Goal: Information Seeking & Learning: Learn about a topic

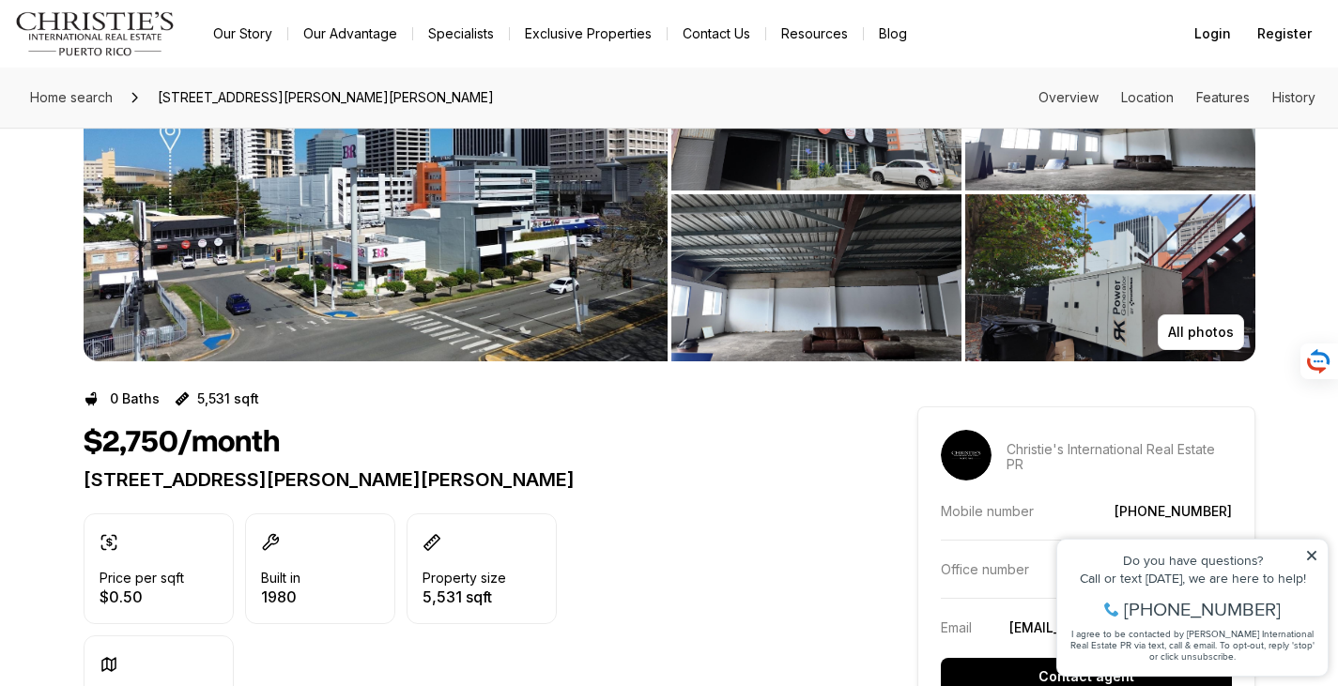
scroll to position [94, 0]
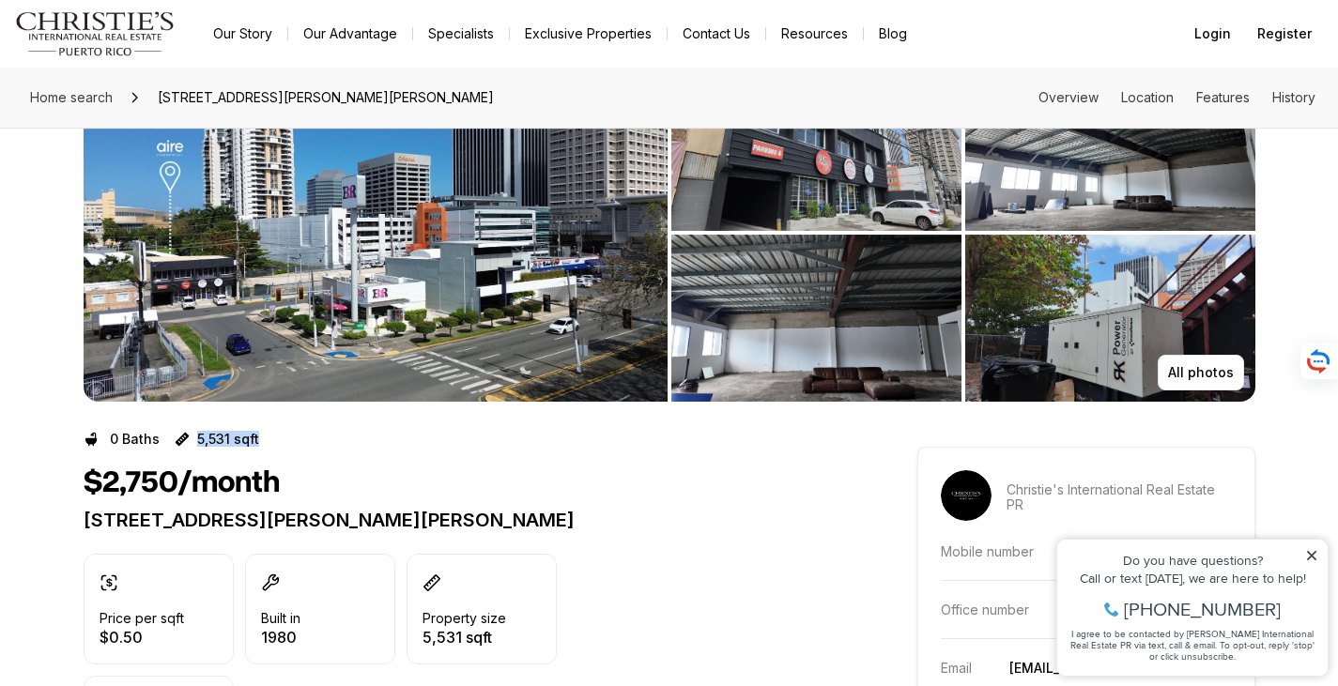
drag, startPoint x: 197, startPoint y: 432, endPoint x: 303, endPoint y: 443, distance: 106.7
click at [303, 443] on div "0 Baths 5,531 sqft" at bounding box center [467, 439] width 766 height 30
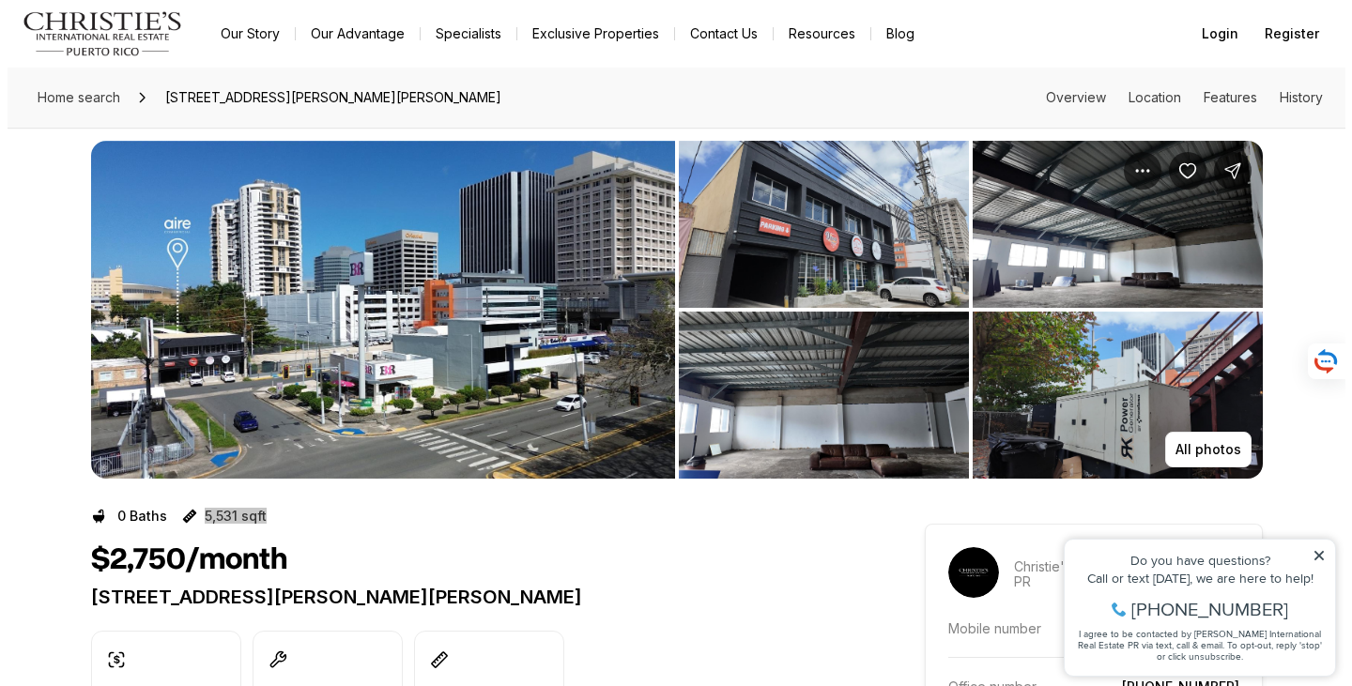
scroll to position [0, 0]
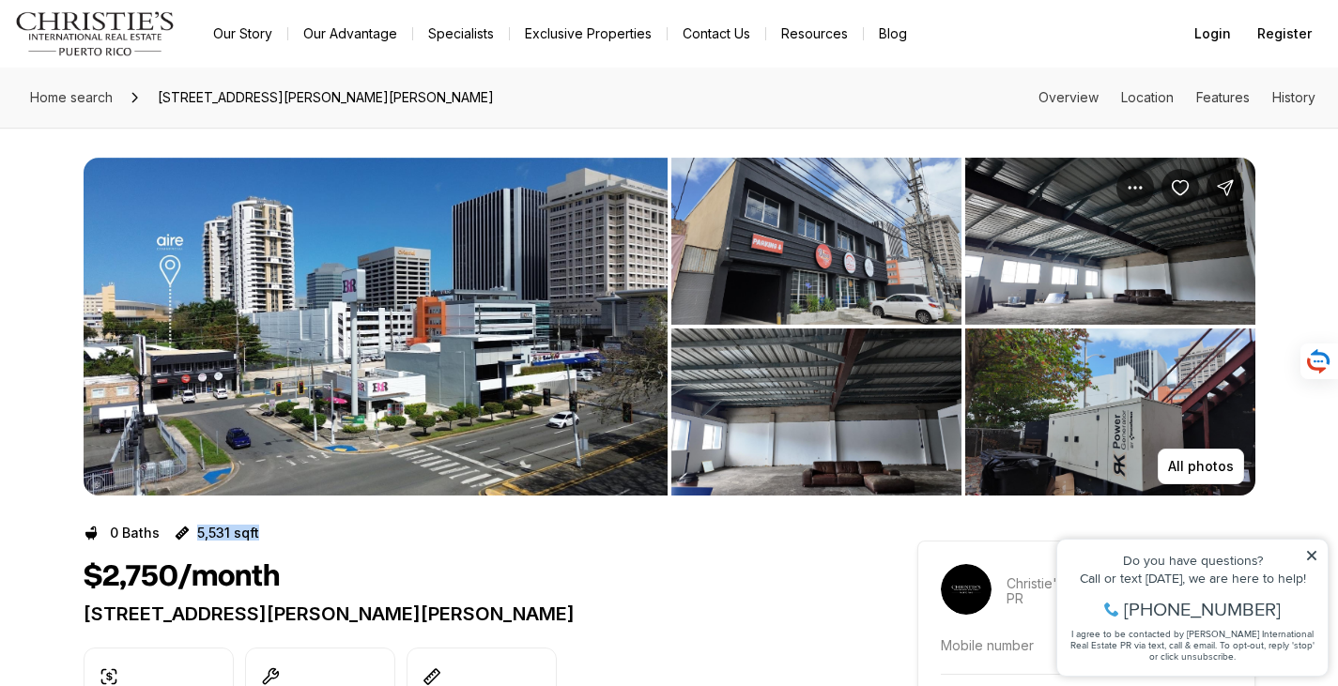
click at [370, 307] on img "View image gallery" at bounding box center [376, 327] width 584 height 338
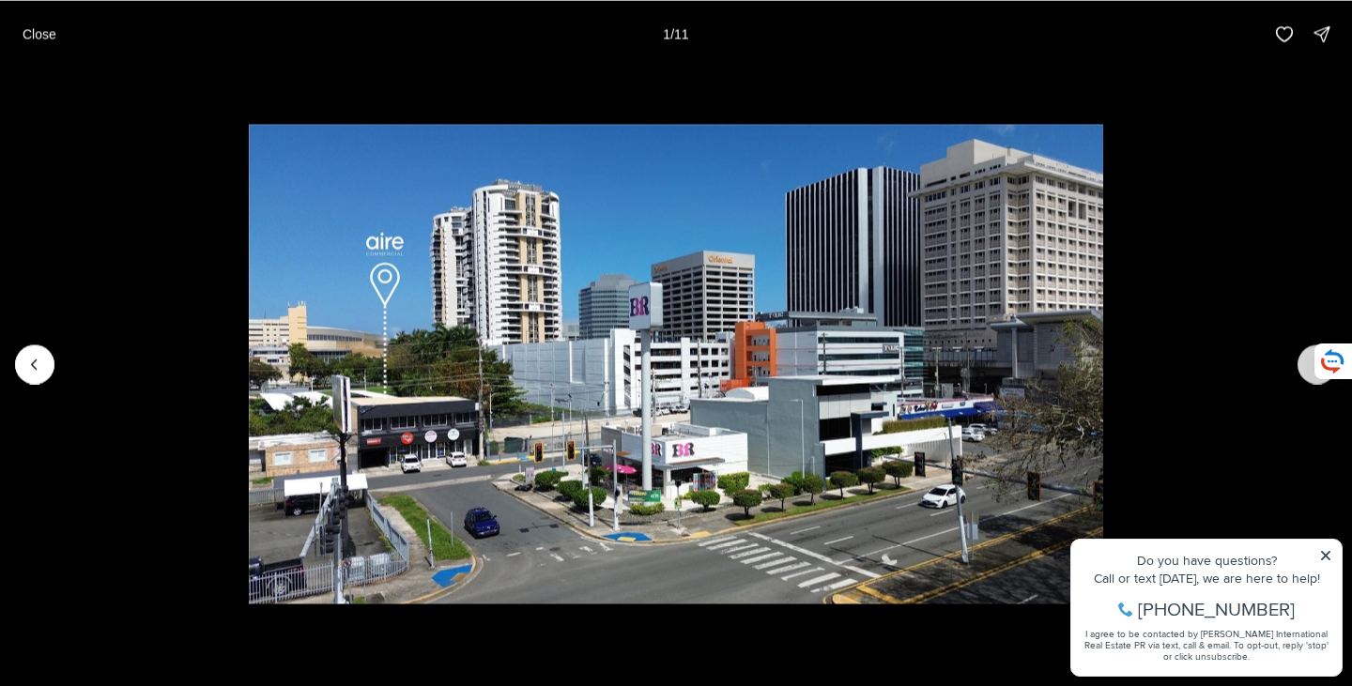
click at [1298, 367] on button "Next slide" at bounding box center [1317, 364] width 39 height 39
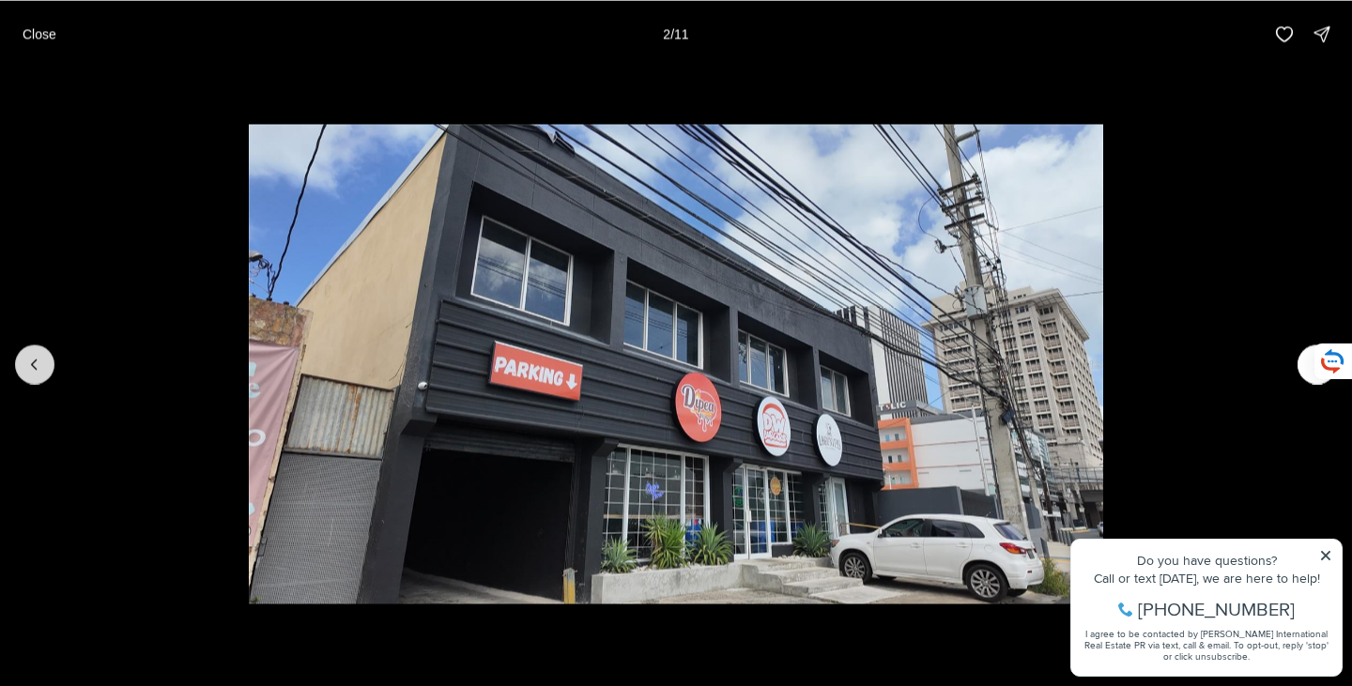
click at [34, 368] on icon "Previous slide" at bounding box center [34, 364] width 19 height 19
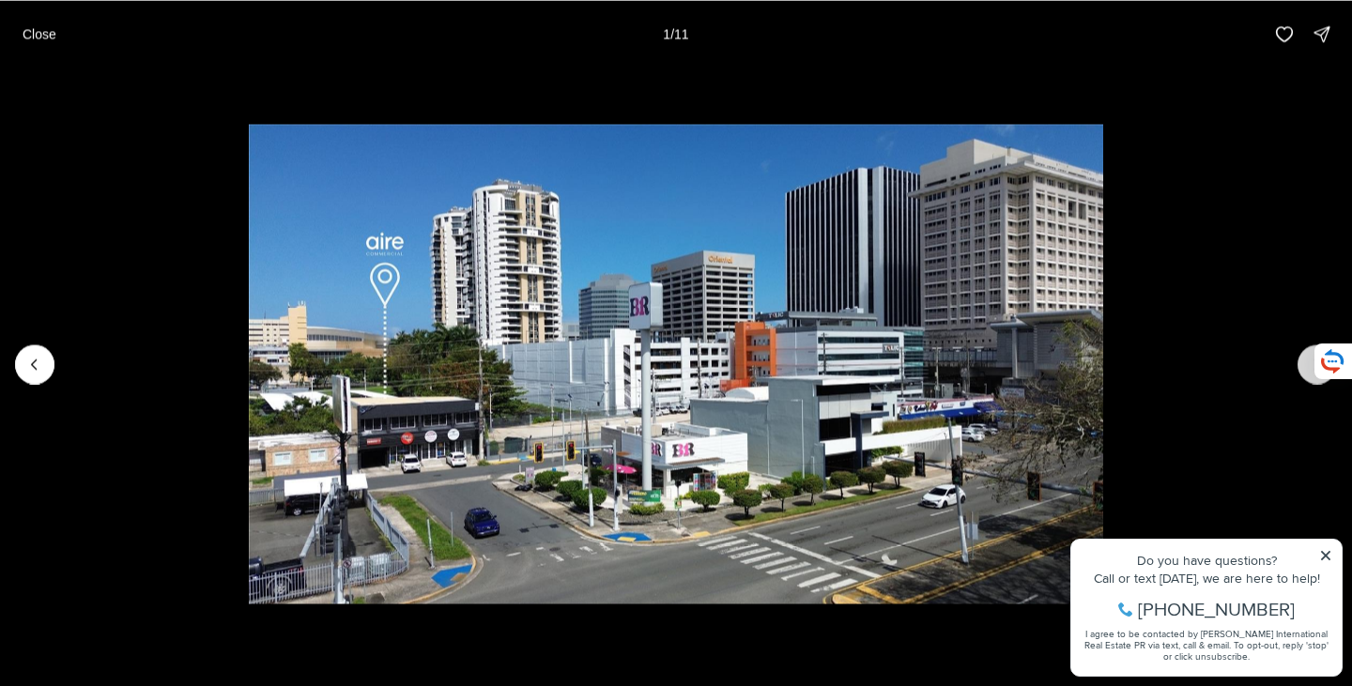
click at [1303, 369] on button "Next slide" at bounding box center [1317, 364] width 39 height 39
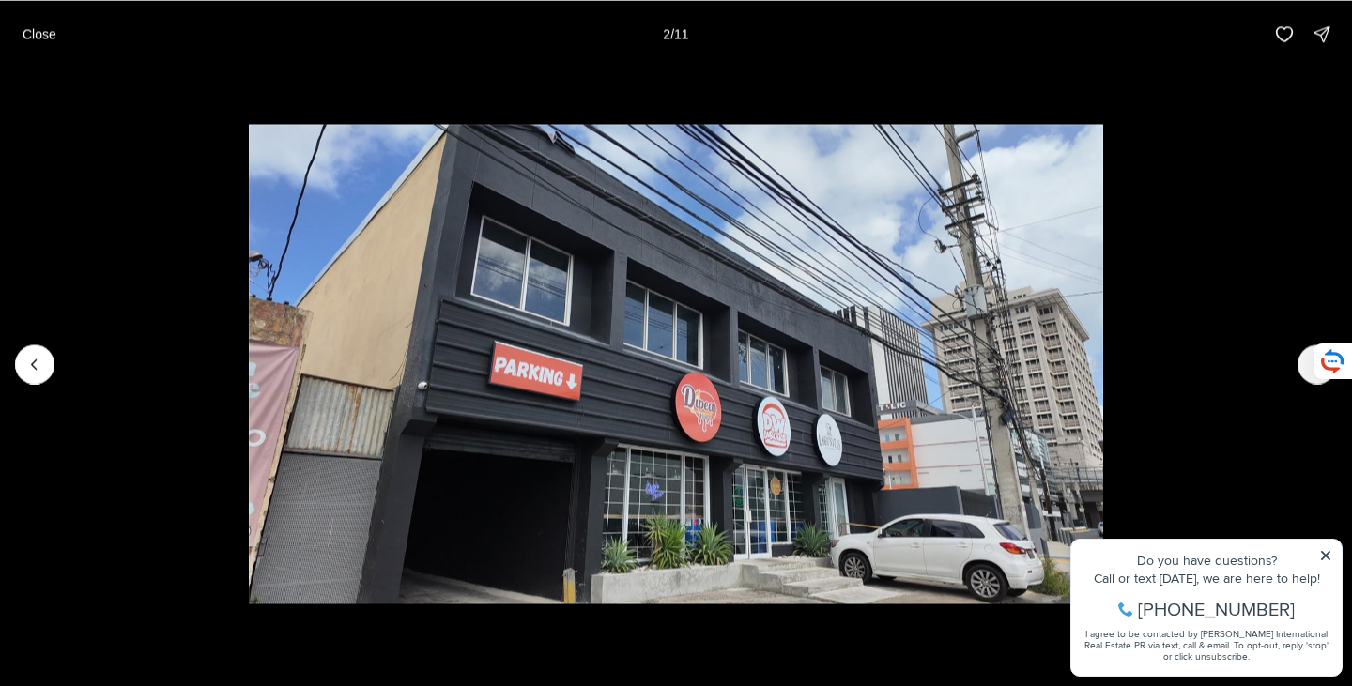
drag, startPoint x: 1303, startPoint y: 369, endPoint x: 1211, endPoint y: 193, distance: 199.1
click at [1211, 193] on div at bounding box center [676, 364] width 1352 height 593
